Goal: Task Accomplishment & Management: Manage account settings

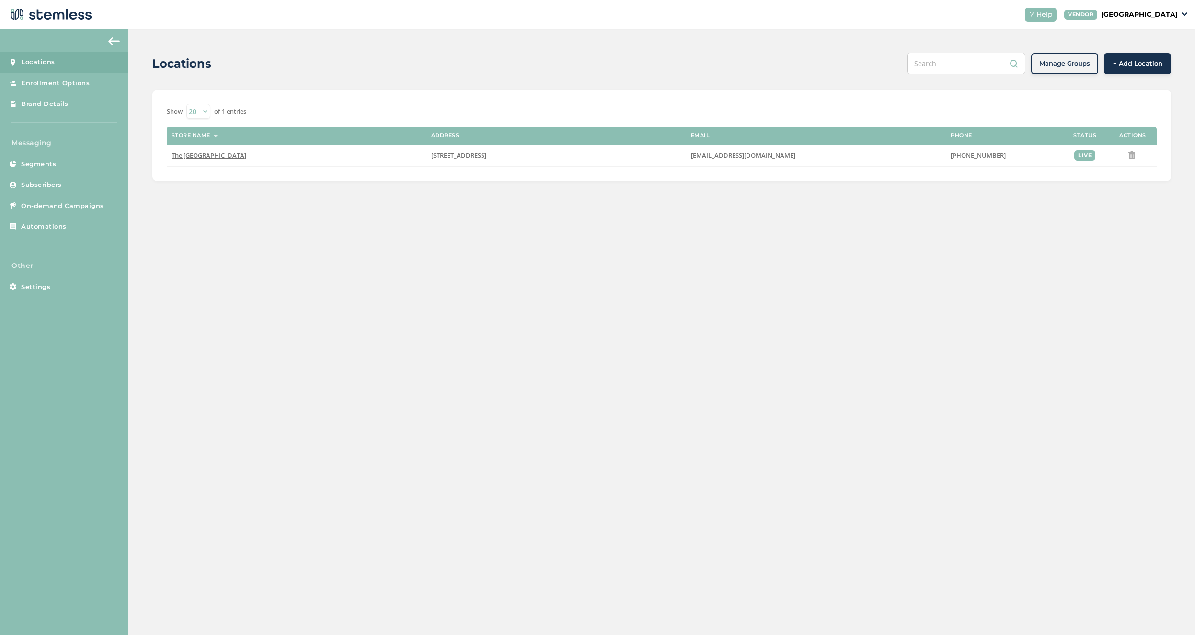
click at [68, 185] on link "Subscribers" at bounding box center [64, 184] width 128 height 21
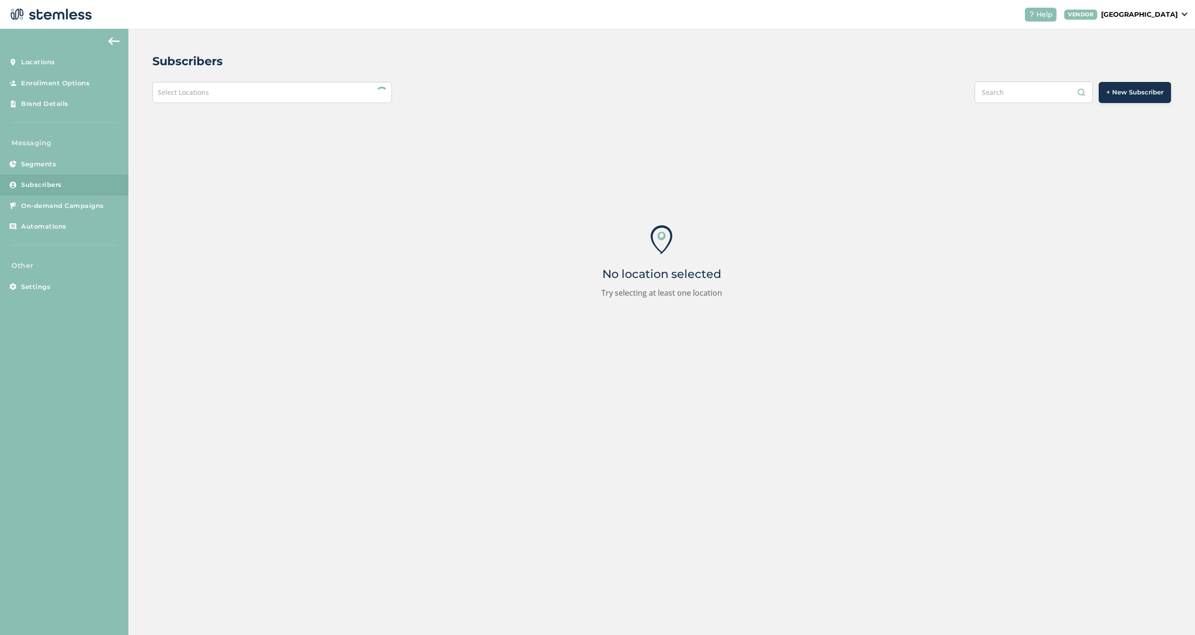
click at [281, 96] on div "Select Locations" at bounding box center [272, 92] width 240 height 21
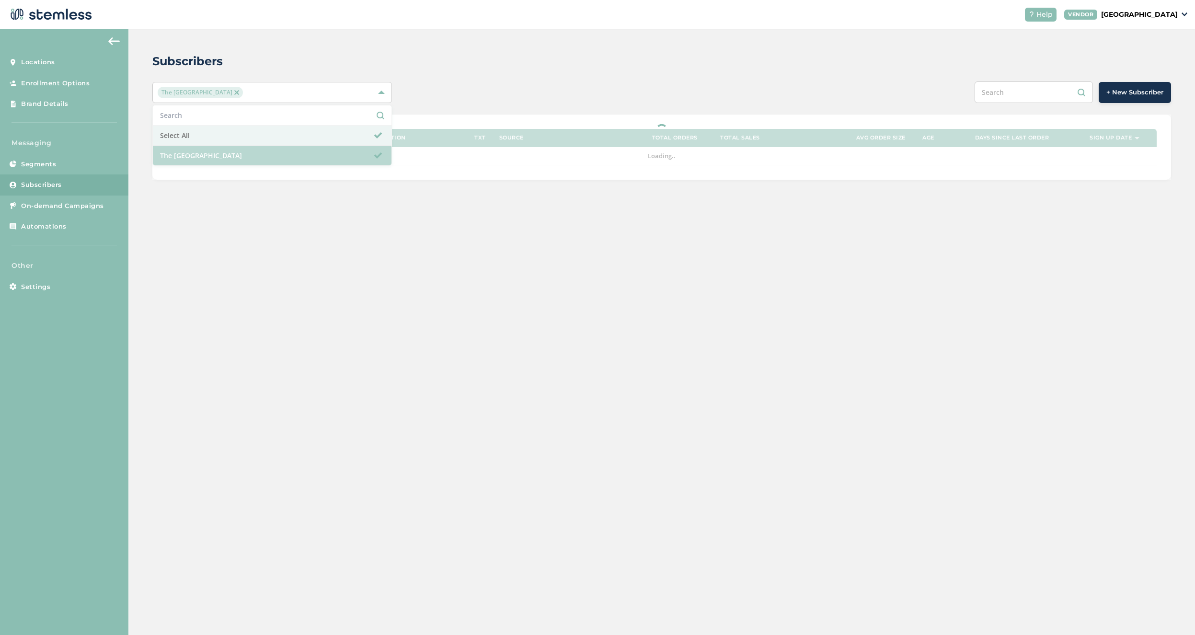
click at [239, 153] on li "The [GEOGRAPHIC_DATA]" at bounding box center [272, 156] width 239 height 20
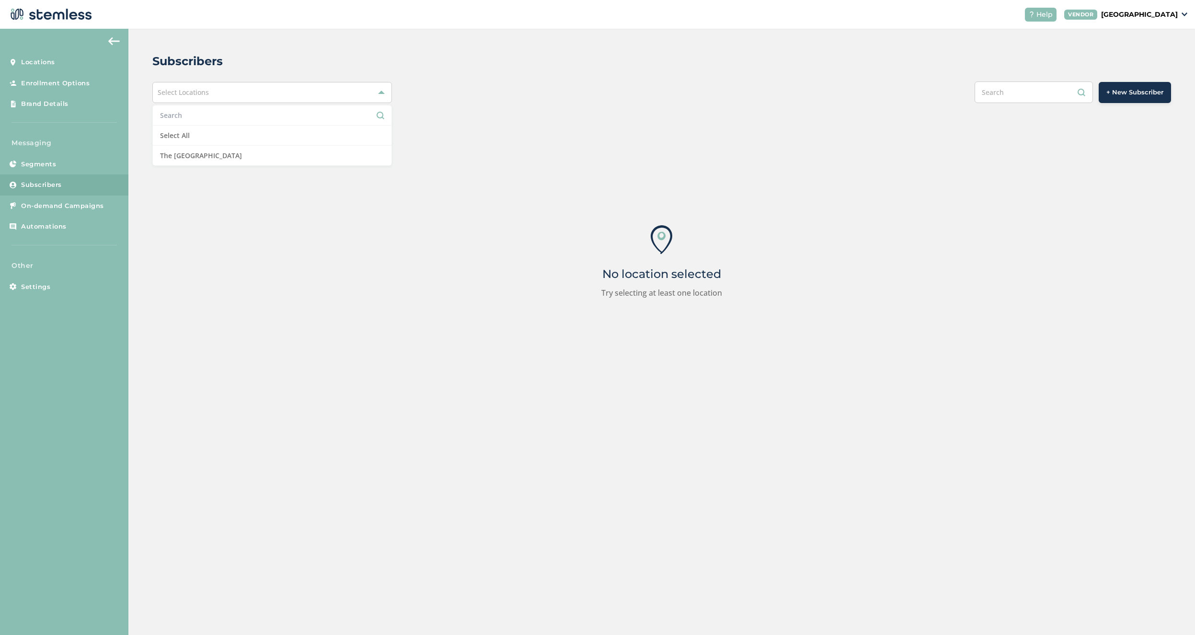
click at [299, 153] on li "The [GEOGRAPHIC_DATA]" at bounding box center [272, 156] width 239 height 20
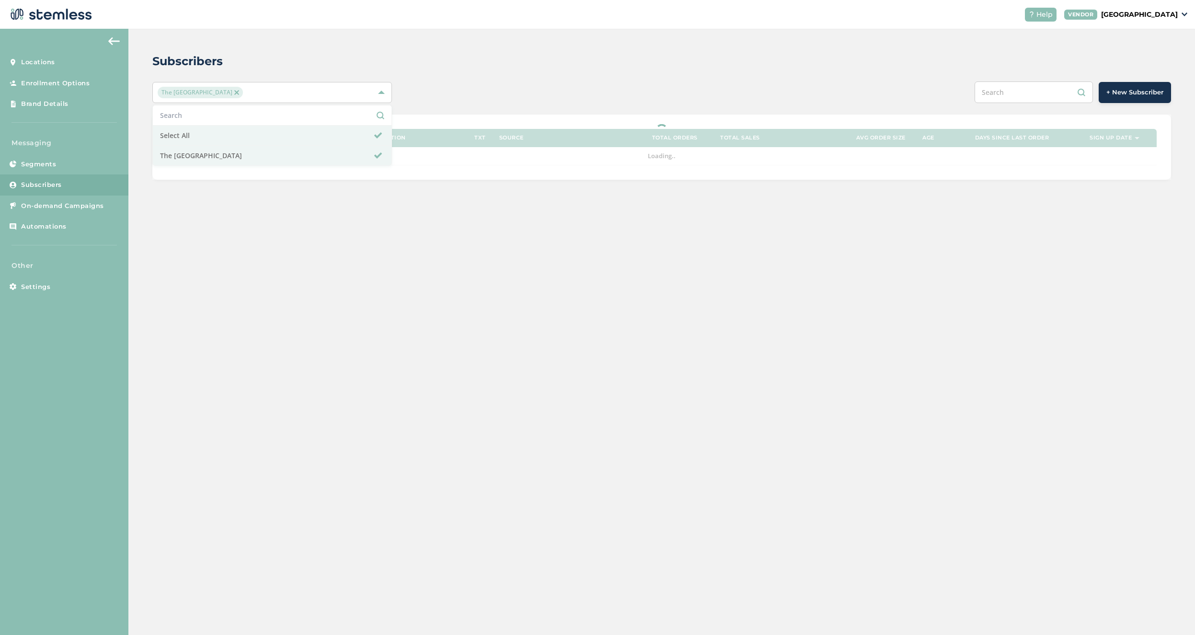
click at [349, 280] on div "Subscribers The Red Light District Select All The Red Light District + New Subs…" at bounding box center [661, 332] width 1067 height 606
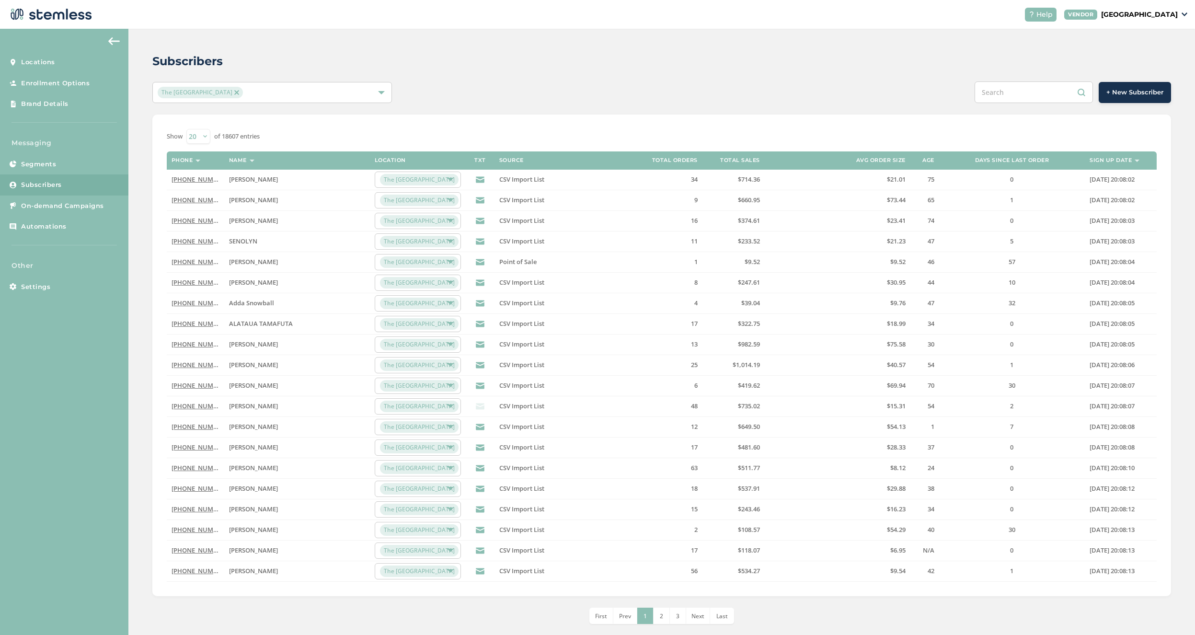
click at [478, 162] on label "TXT" at bounding box center [481, 160] width 12 height 6
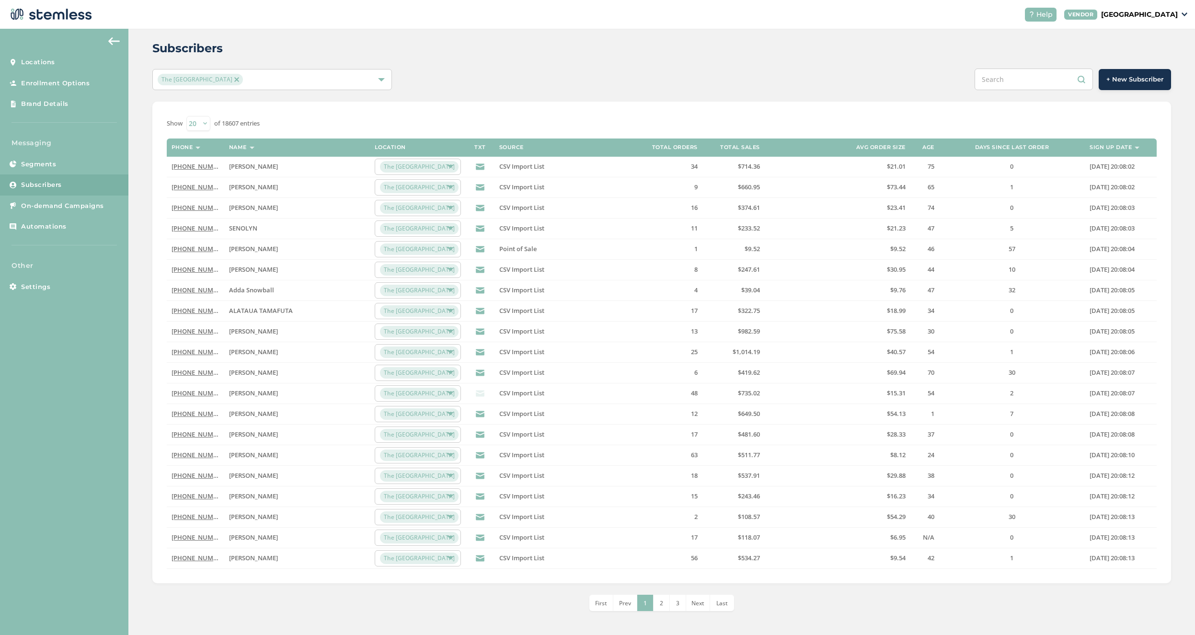
click at [205, 393] on link "[PHONE_NUMBER]" at bounding box center [199, 393] width 55 height 9
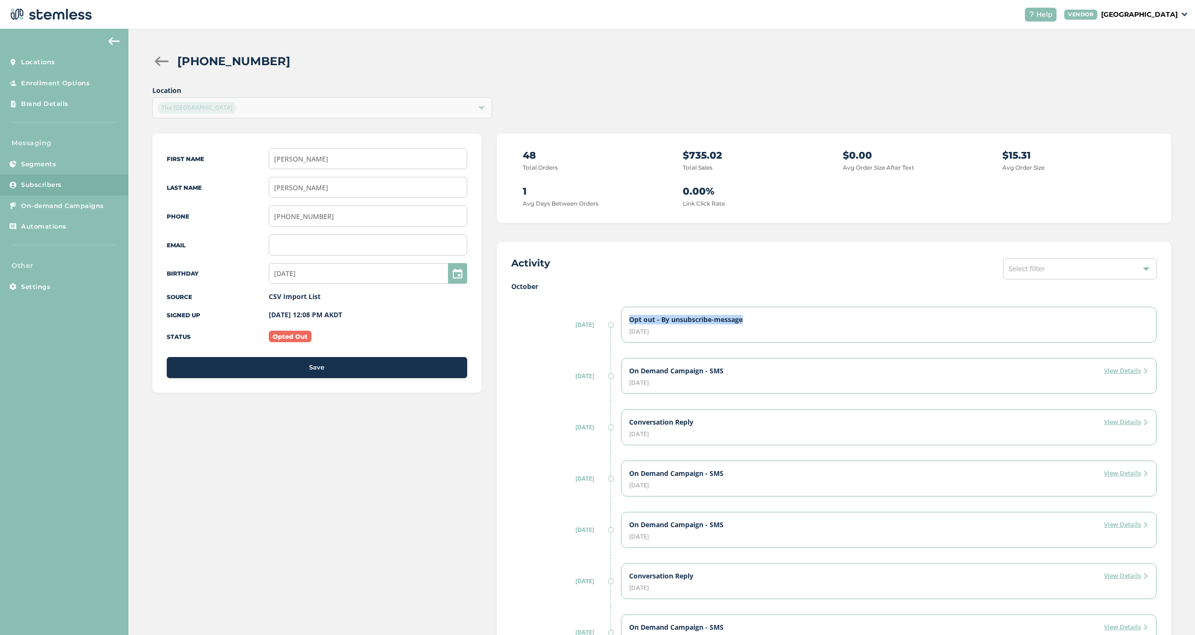
drag, startPoint x: 741, startPoint y: 324, endPoint x: 628, endPoint y: 322, distance: 113.1
click at [628, 322] on div "Opt out - By unsubscribe-message [DATE]" at bounding box center [889, 325] width 536 height 36
click at [734, 339] on div "Opt out - By unsubscribe-message [DATE]" at bounding box center [889, 325] width 536 height 36
drag, startPoint x: 750, startPoint y: 327, endPoint x: 637, endPoint y: 309, distance: 114.0
click at [637, 309] on div "Opt out - By unsubscribe-message [DATE]" at bounding box center [889, 325] width 536 height 36
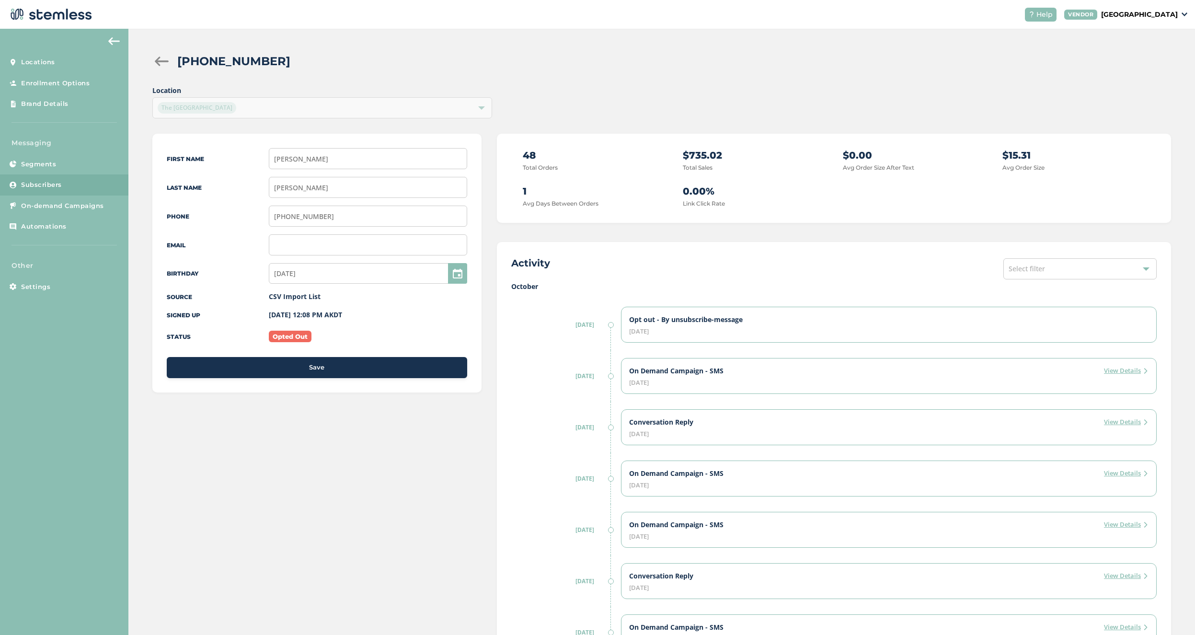
click at [682, 327] on div "Opt out - By unsubscribe-message [DATE]" at bounding box center [889, 325] width 536 height 36
drag, startPoint x: 742, startPoint y: 330, endPoint x: 667, endPoint y: 322, distance: 75.2
click at [667, 322] on div "Opt out - By unsubscribe-message [DATE]" at bounding box center [889, 325] width 536 height 36
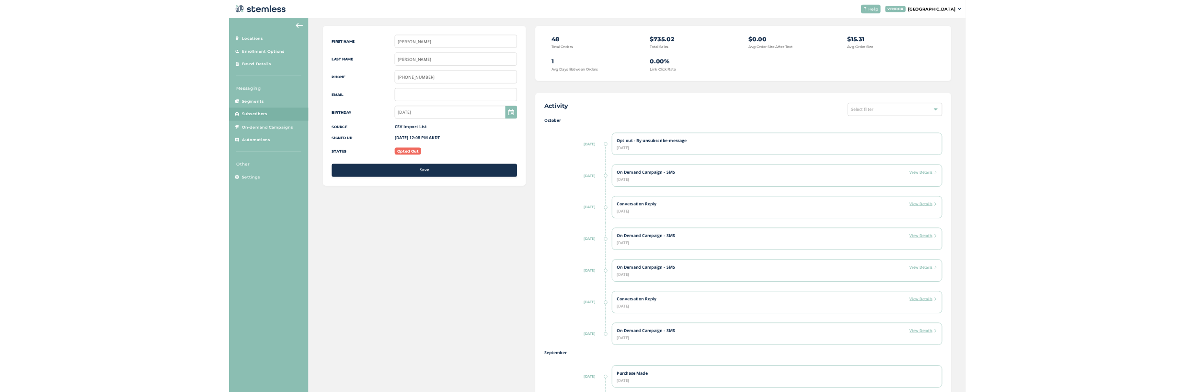
scroll to position [104, 0]
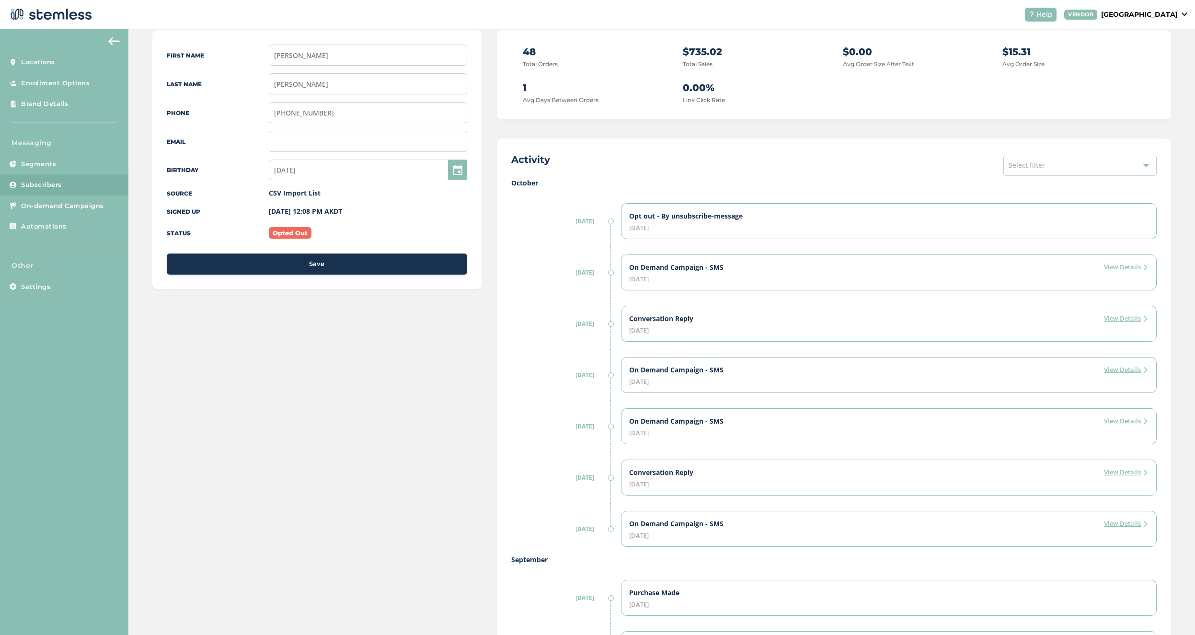
click at [1136, 318] on label "View Details" at bounding box center [1126, 319] width 45 height 10
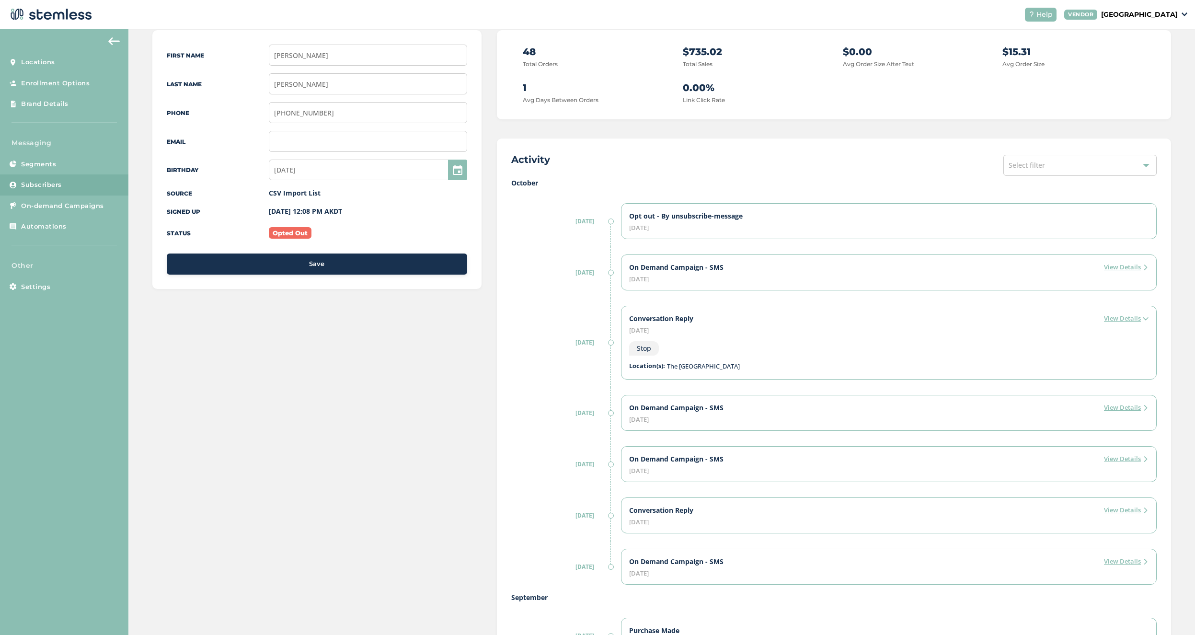
click at [1120, 264] on label "View Details" at bounding box center [1126, 268] width 45 height 10
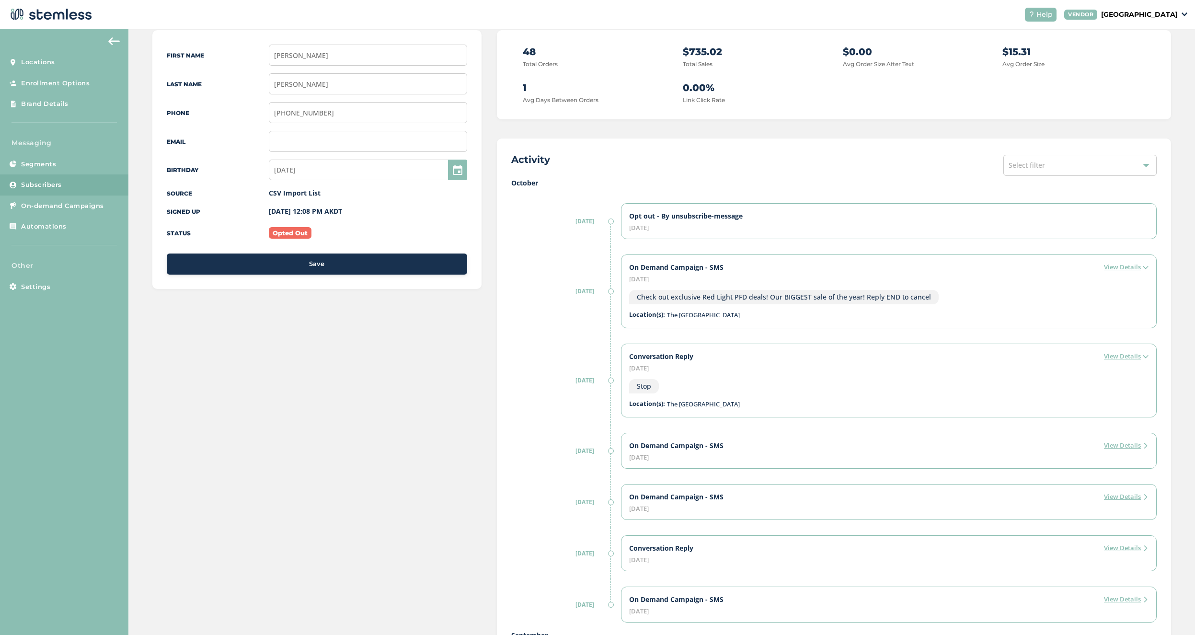
click at [1109, 448] on label "View Details" at bounding box center [1126, 446] width 45 height 10
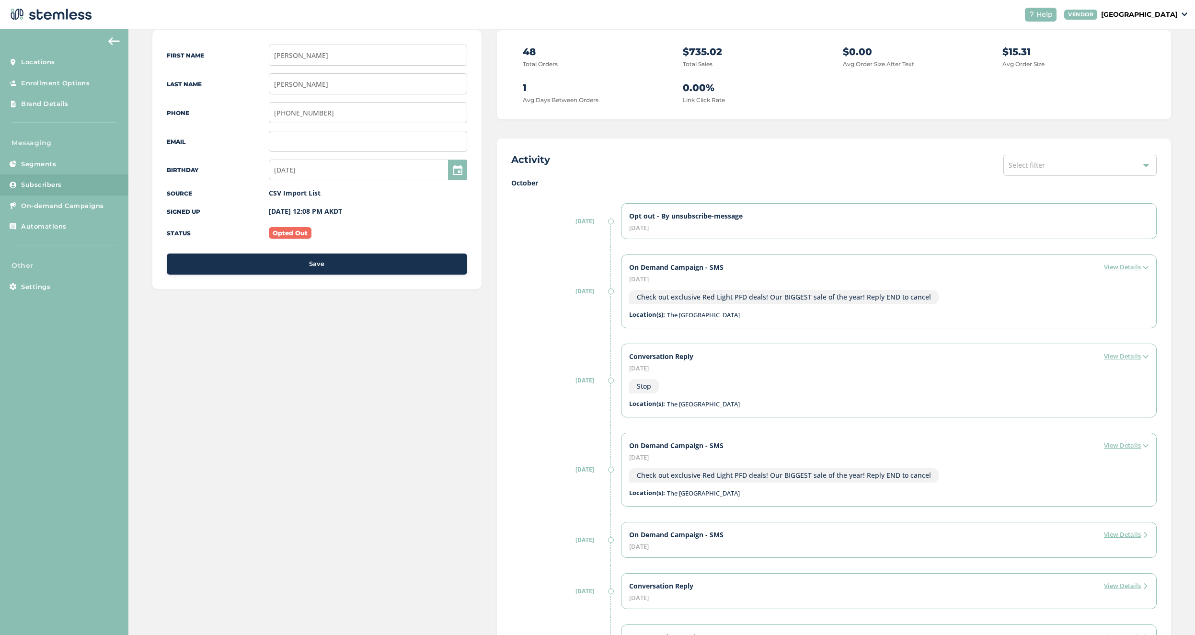
drag, startPoint x: 948, startPoint y: 477, endPoint x: 612, endPoint y: 460, distance: 335.9
click at [612, 460] on div "[DATE] On Demand Campaign - SMS View Details [DATE] Check out exclusive Red Lig…" at bounding box center [834, 469] width 646 height 89
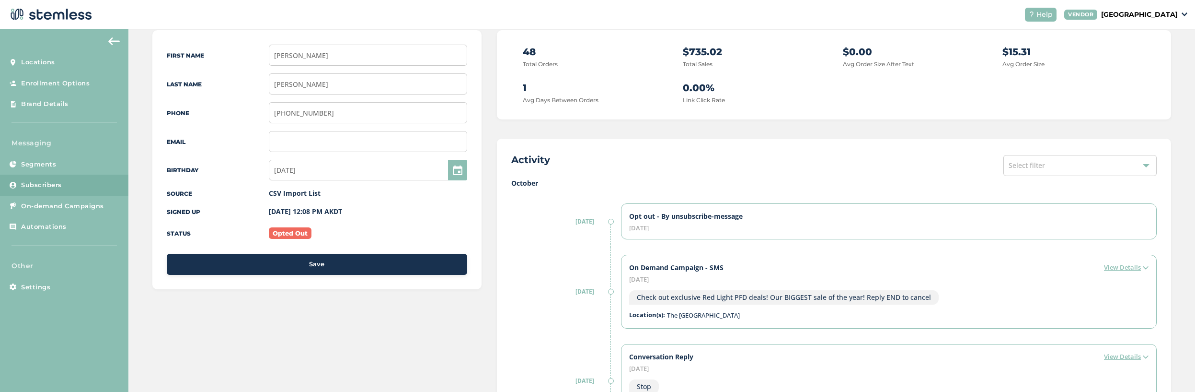
click at [1031, 172] on div "Select filter" at bounding box center [1080, 165] width 153 height 21
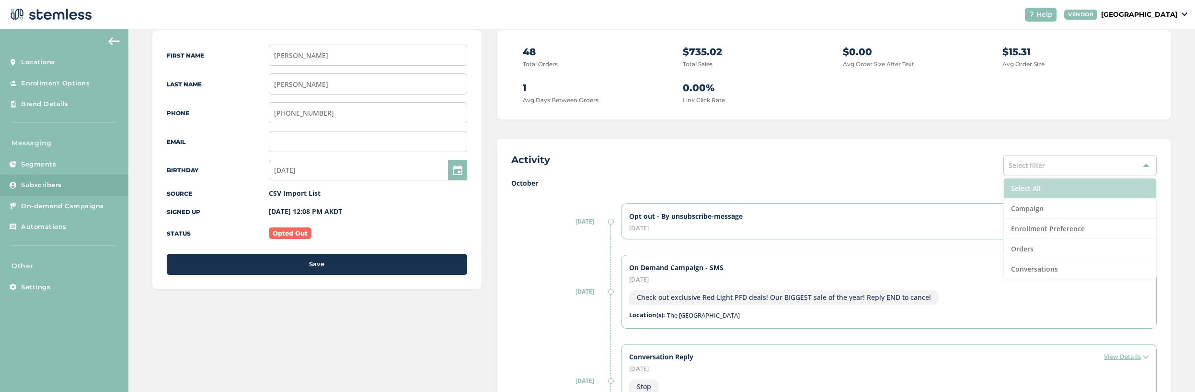
click at [1029, 188] on li "Select All" at bounding box center [1080, 188] width 152 height 20
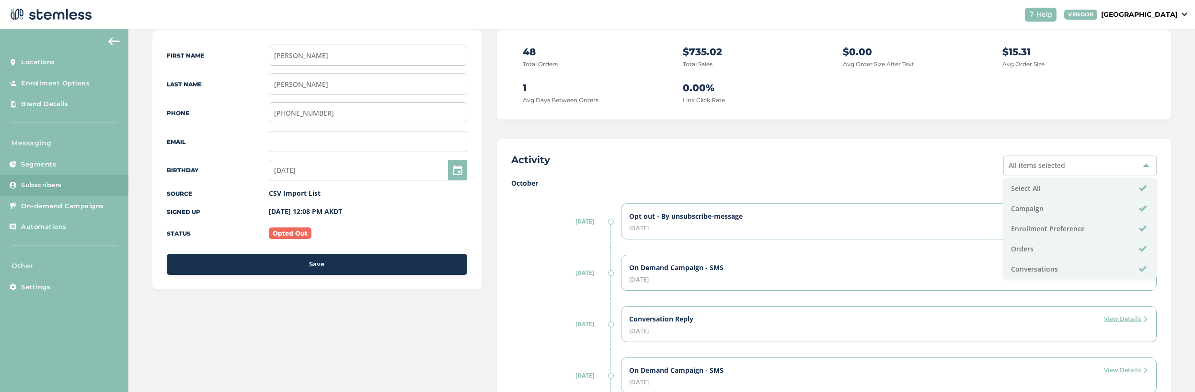
scroll to position [0, 0]
